Goal: Task Accomplishment & Management: Use online tool/utility

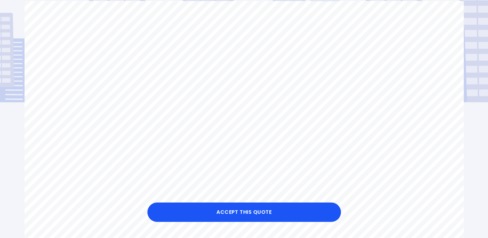
scroll to position [99, 0]
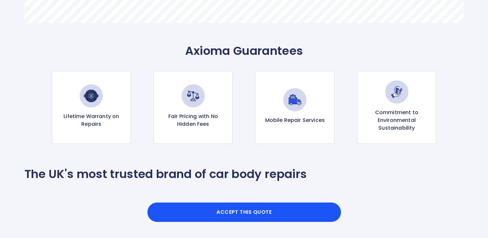
scroll to position [641, 0]
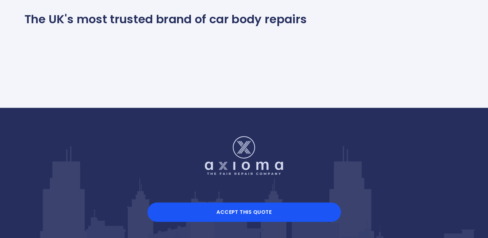
scroll to position [782, 0]
